Goal: Find specific page/section: Find specific page/section

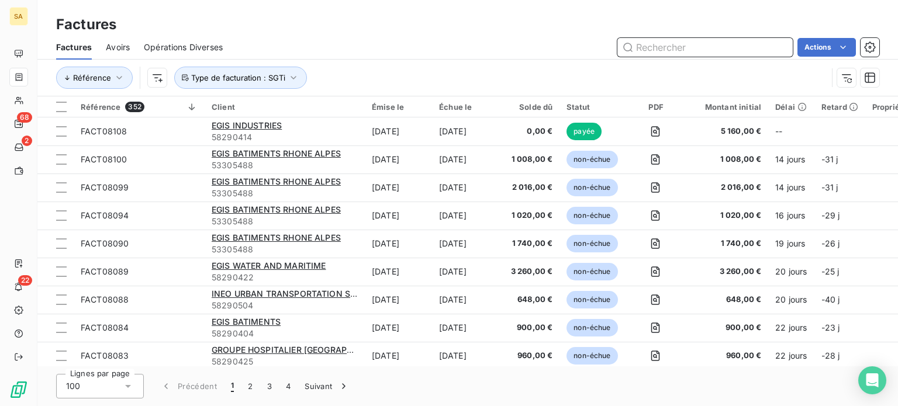
click at [691, 44] on input "text" at bounding box center [704, 47] width 175 height 19
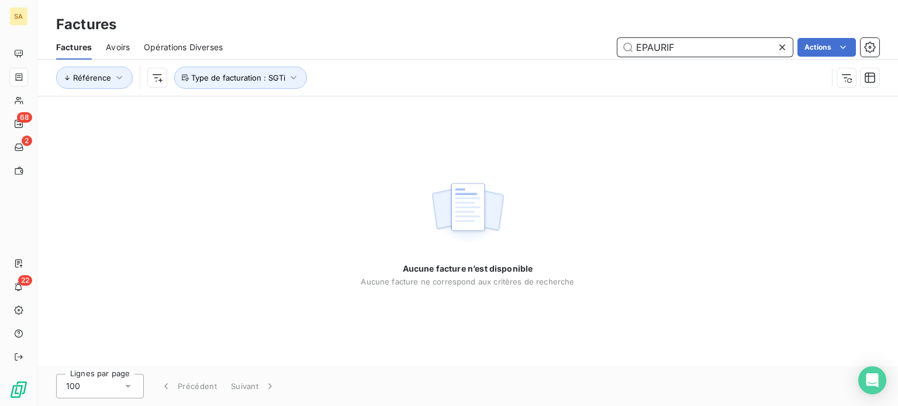
type input "EPAURIF"
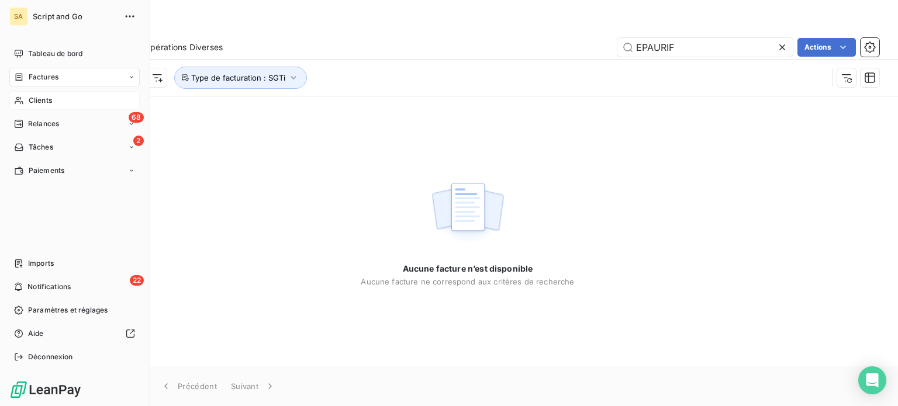
click at [22, 103] on icon at bounding box center [19, 100] width 10 height 9
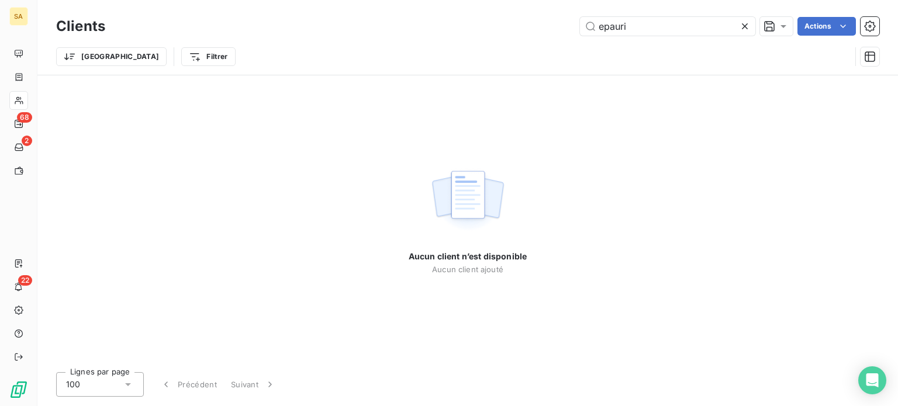
drag, startPoint x: 626, startPoint y: 28, endPoint x: 561, endPoint y: 34, distance: 65.7
click at [561, 34] on div "epauri Actions" at bounding box center [499, 26] width 760 height 19
type input "t"
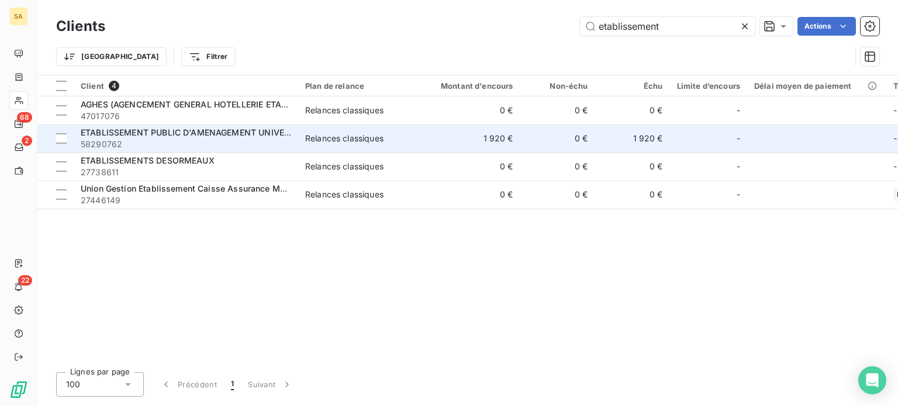
type input "etablissement"
click at [241, 133] on span "ETABLISSEMENT PUBLIC D'AMENAGEMENT UNIVERSITAIRE DE LA REGION [GEOGRAPHIC_DATA]" at bounding box center [274, 132] width 387 height 10
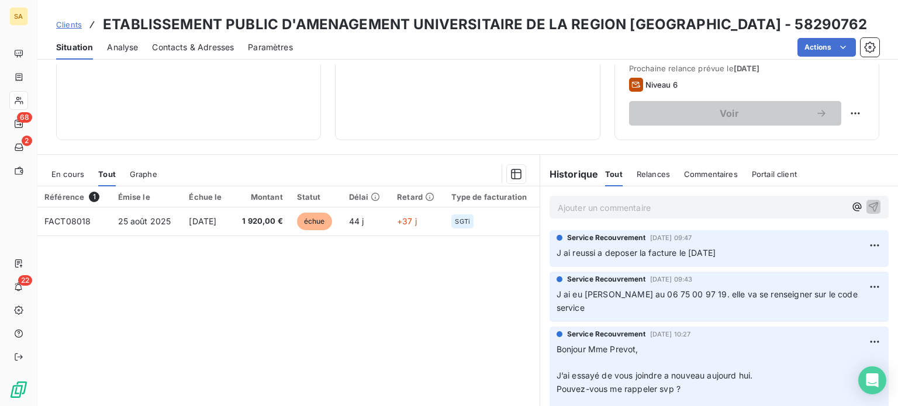
scroll to position [171, 0]
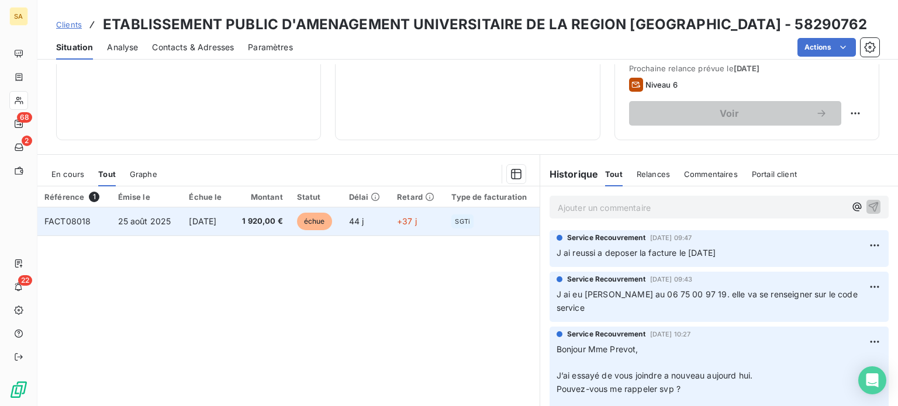
click at [189, 223] on span "[DATE]" at bounding box center [202, 221] width 27 height 10
